Goal: Find specific page/section: Find specific page/section

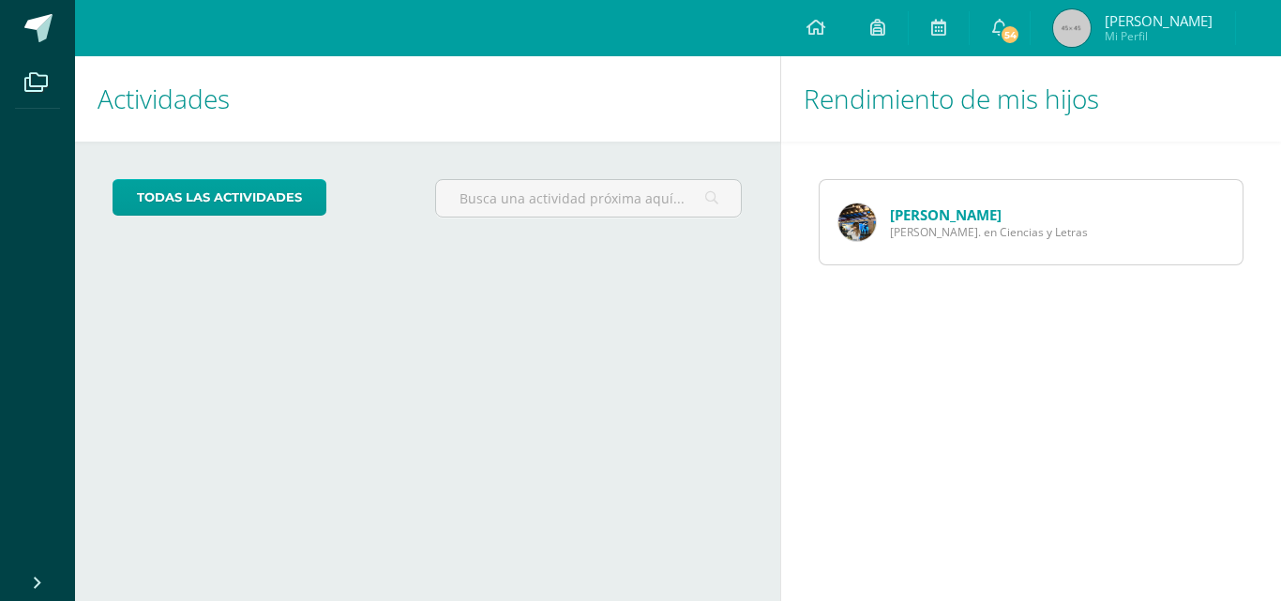
click at [926, 217] on link "[PERSON_NAME]" at bounding box center [946, 214] width 112 height 19
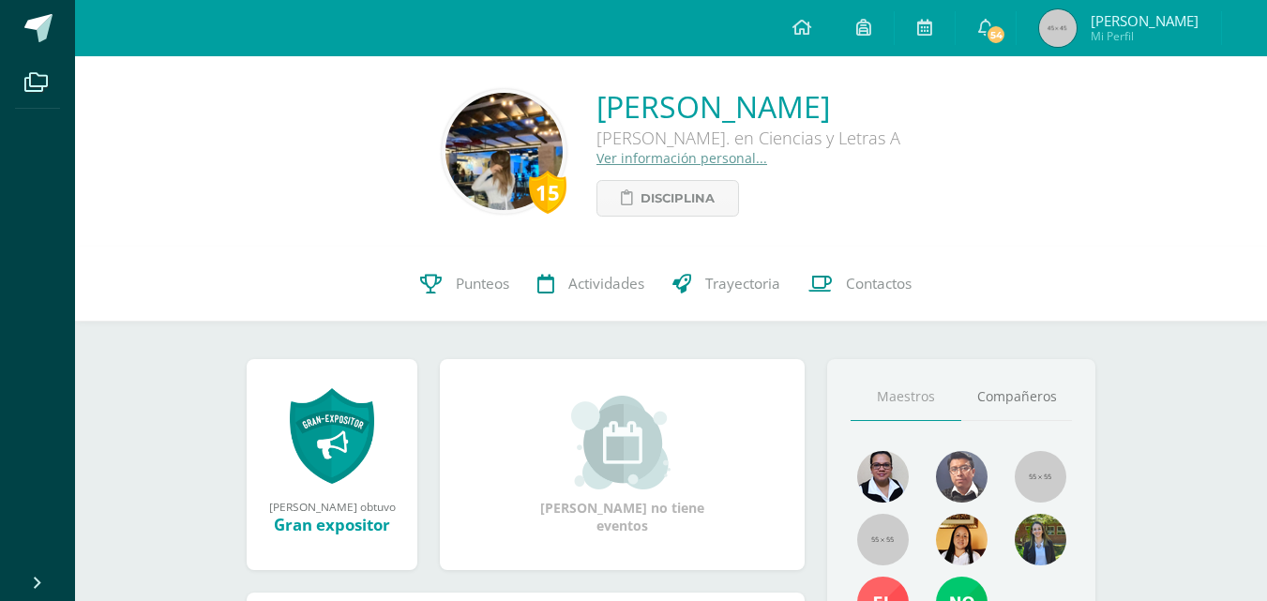
click at [650, 157] on link "Ver información personal..." at bounding box center [681, 158] width 171 height 18
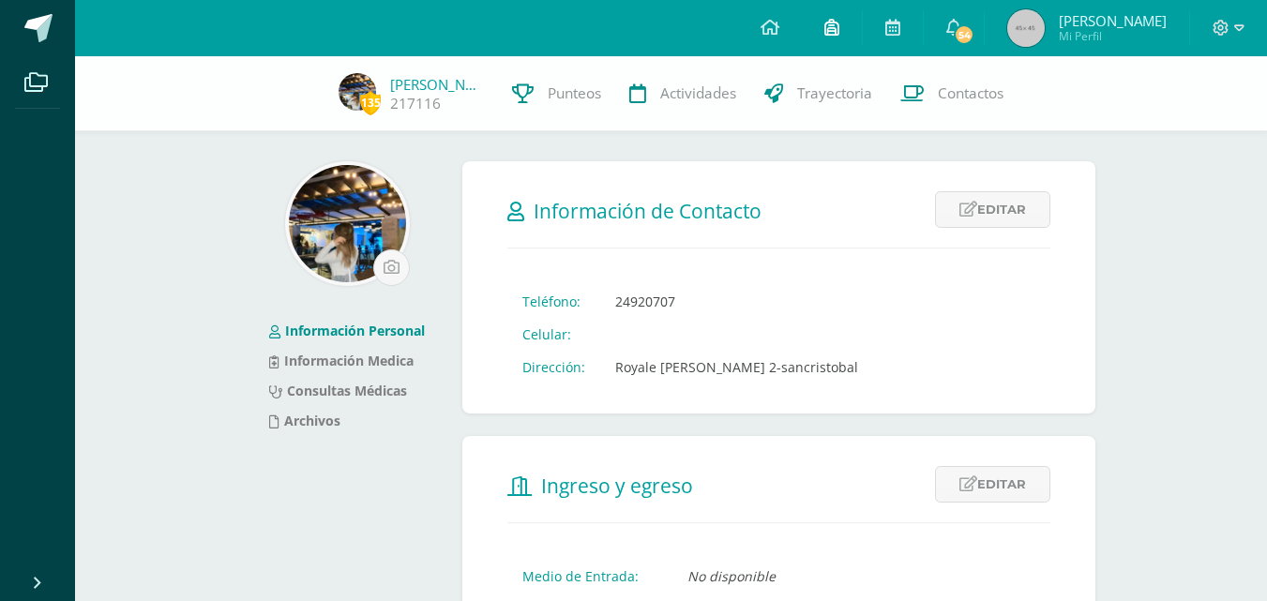
click at [838, 31] on icon at bounding box center [831, 27] width 15 height 17
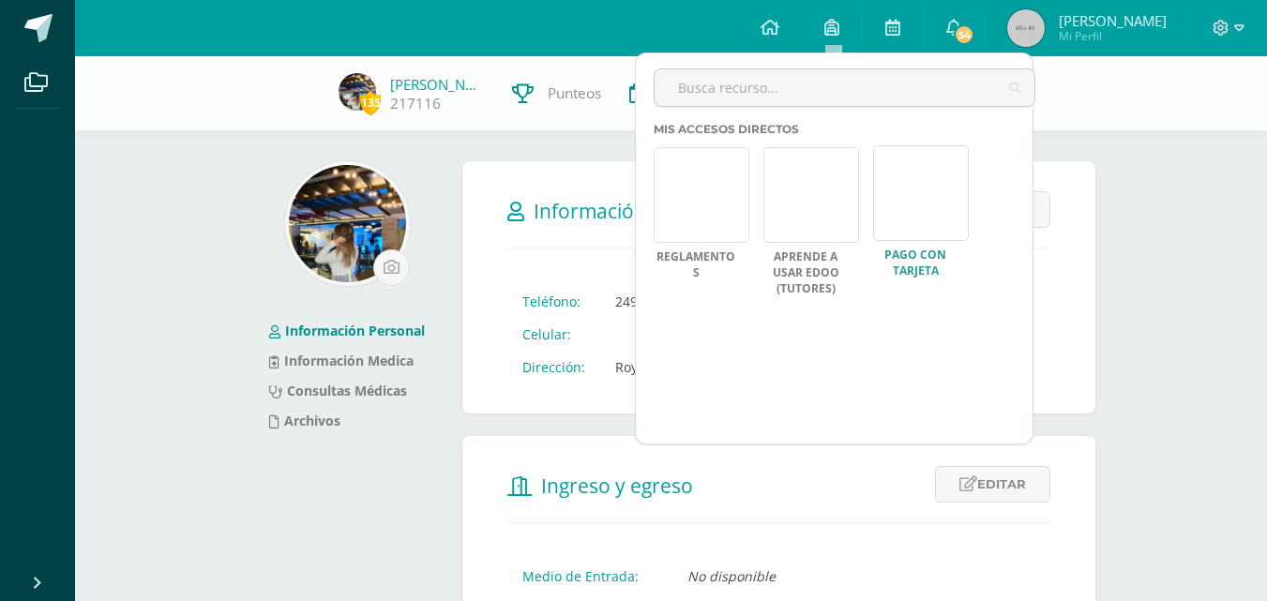
click at [906, 224] on link at bounding box center [921, 193] width 96 height 96
